Goal: Task Accomplishment & Management: Use online tool/utility

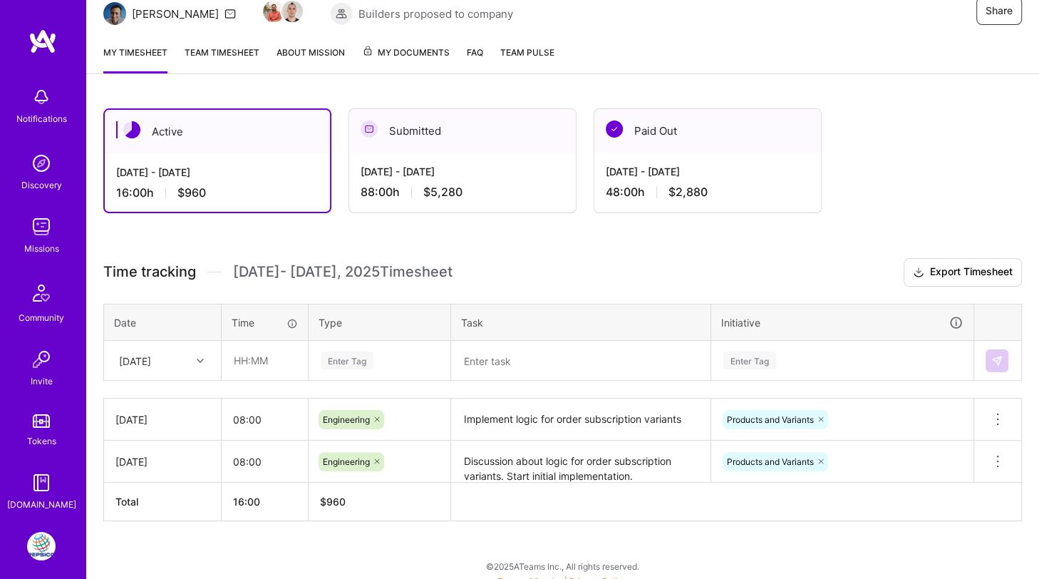
scroll to position [161, 0]
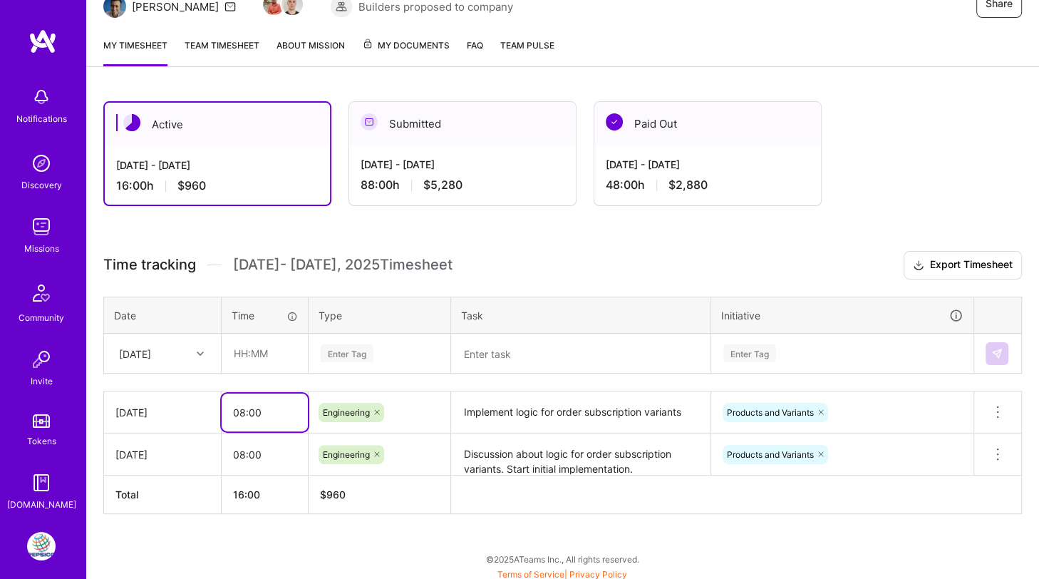
click at [242, 405] on input "08:00" at bounding box center [265, 412] width 86 height 38
click at [254, 344] on input "text" at bounding box center [264, 353] width 85 height 38
type input "08:00"
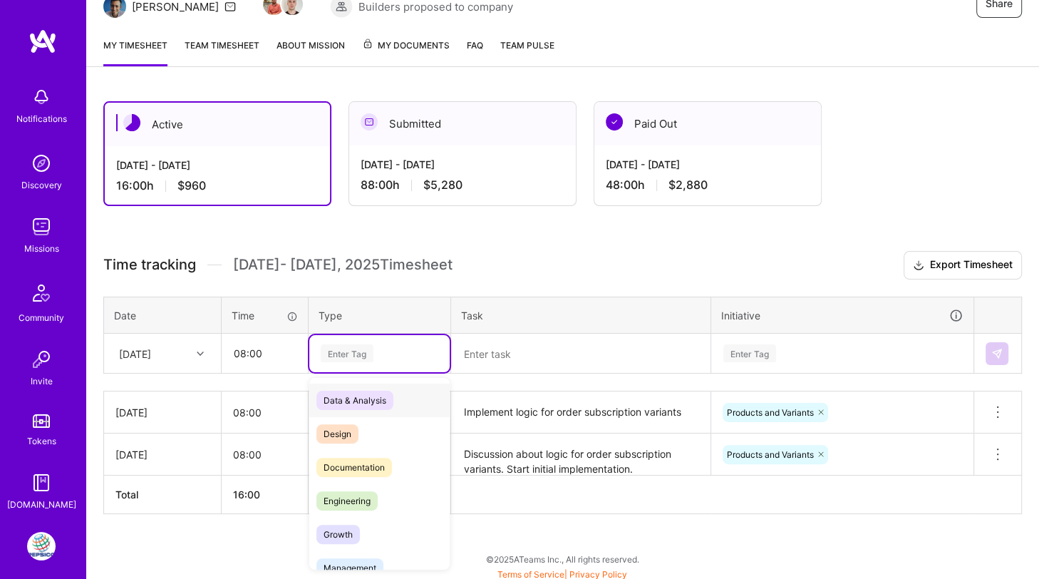
click at [356, 351] on div "Enter Tag" at bounding box center [347, 353] width 53 height 22
click at [345, 492] on span "Engineering" at bounding box center [346, 500] width 61 height 19
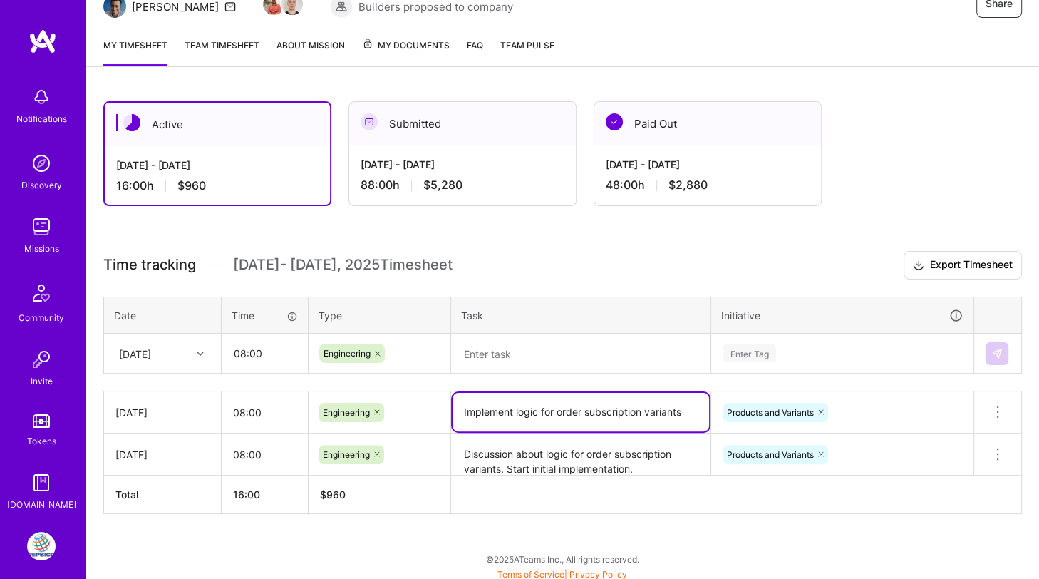
click at [500, 413] on textarea "Implement logic for order subscription variants" at bounding box center [581, 412] width 257 height 38
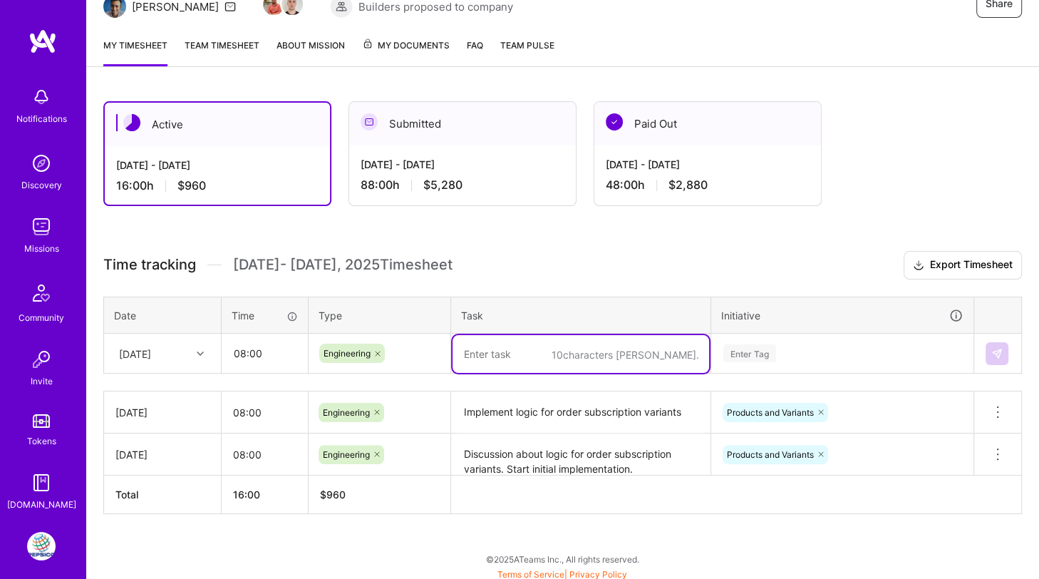
click at [510, 338] on textarea at bounding box center [581, 354] width 257 height 38
paste textarea "Implement logic for order subscription variants"
type textarea "Implement logic for order subscription variants"
click at [745, 348] on div "Enter Tag" at bounding box center [749, 353] width 53 height 22
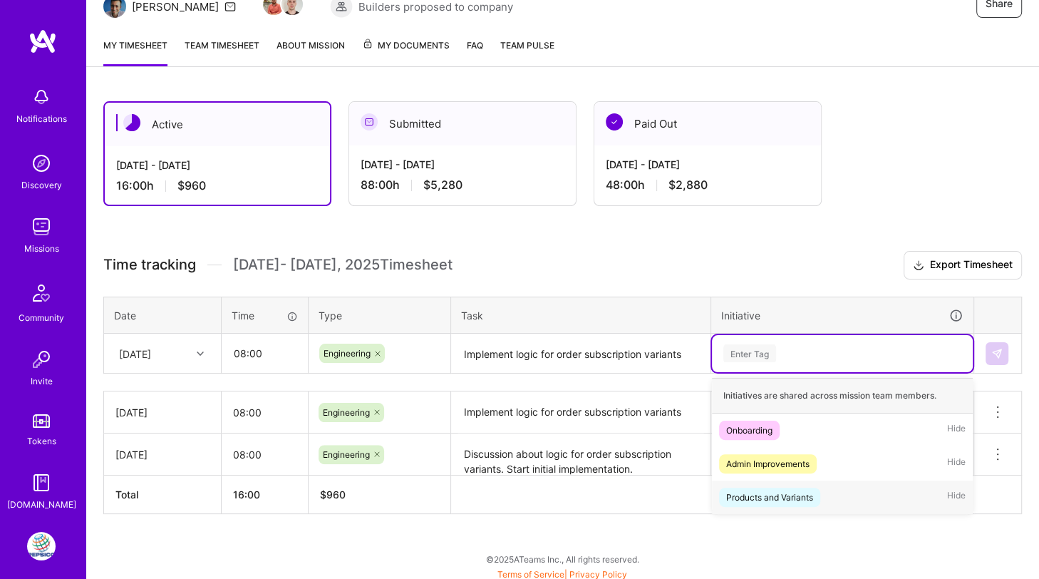
click at [745, 490] on div "Products and Variants" at bounding box center [769, 497] width 87 height 15
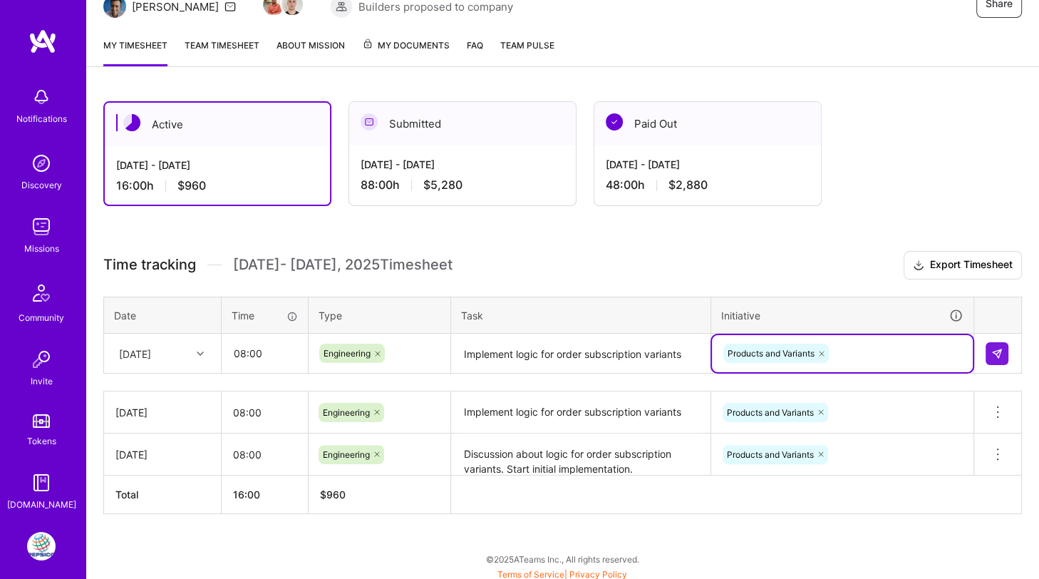
click at [830, 243] on div "Active Oct 1 - Oct 15, 2025 16:00 h $960 Submitted Sep 16 - Sep 30, 2025 88:00 …" at bounding box center [562, 334] width 953 height 500
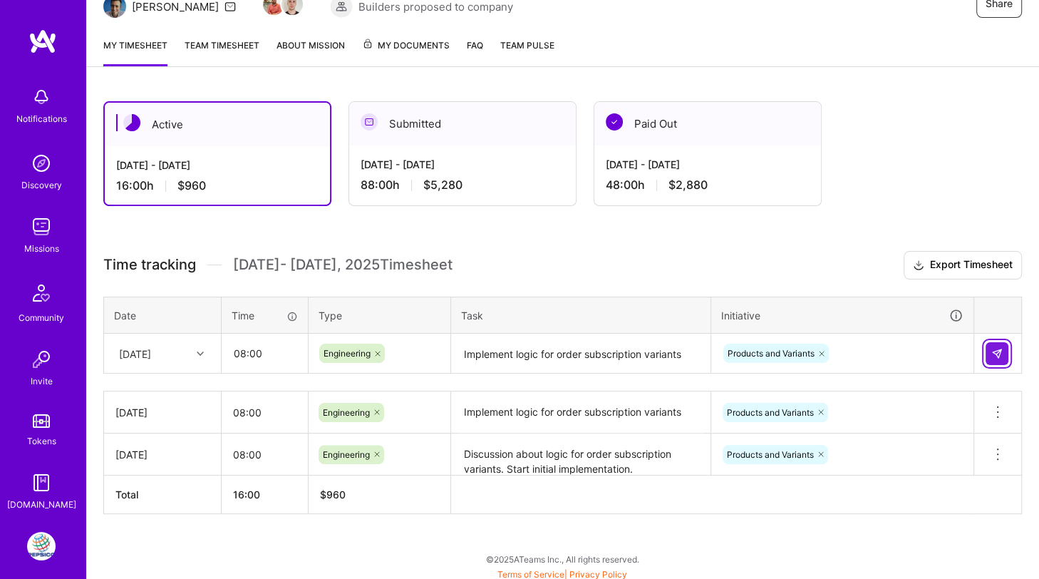
click at [995, 348] on img at bounding box center [996, 353] width 11 height 11
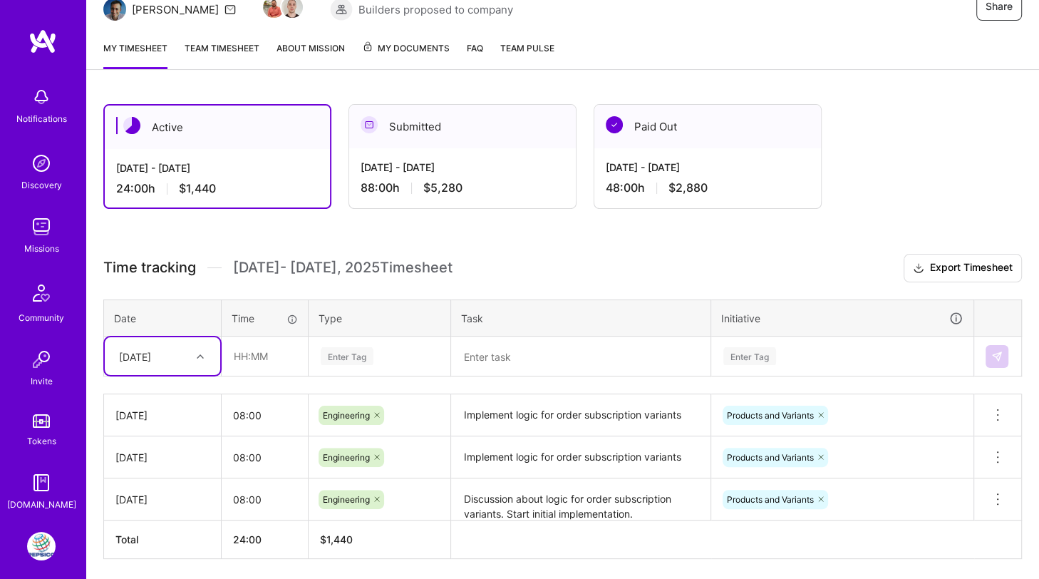
scroll to position [0, 0]
